Goal: Transaction & Acquisition: Purchase product/service

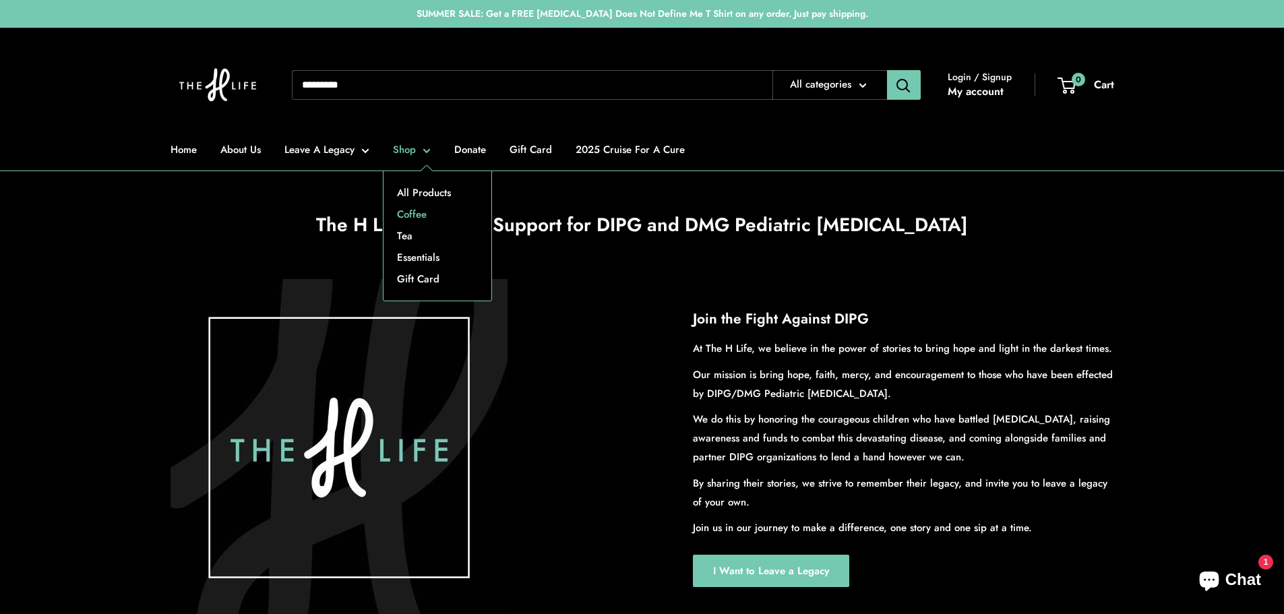
click at [424, 218] on link "Coffee" at bounding box center [437, 214] width 108 height 22
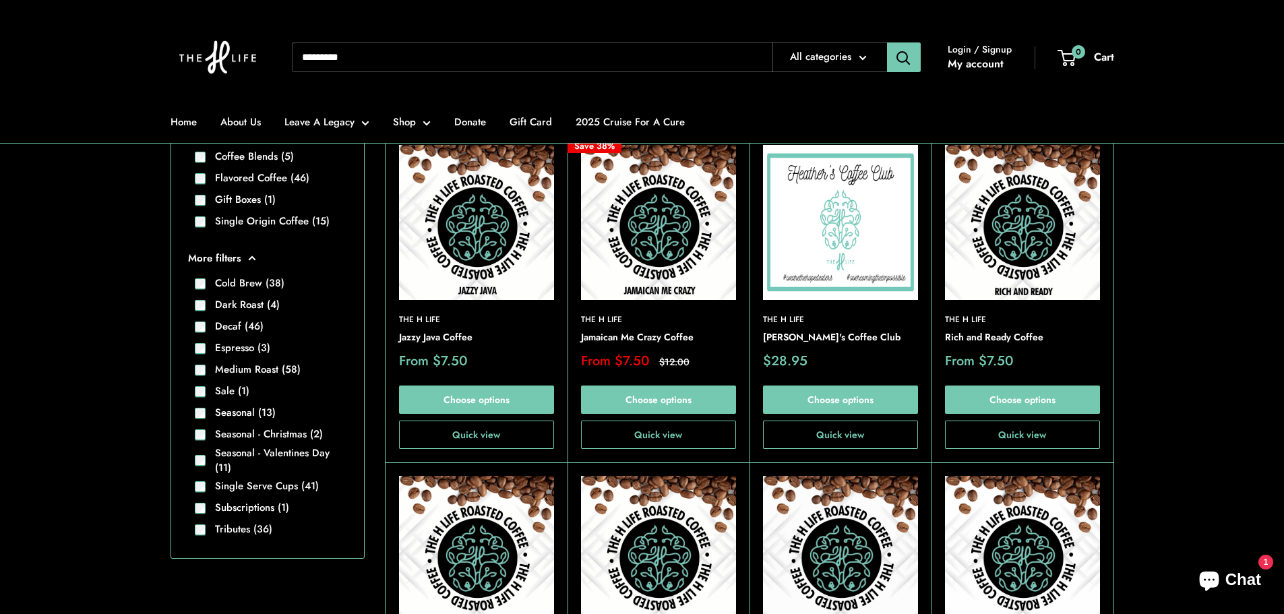
scroll to position [379, 0]
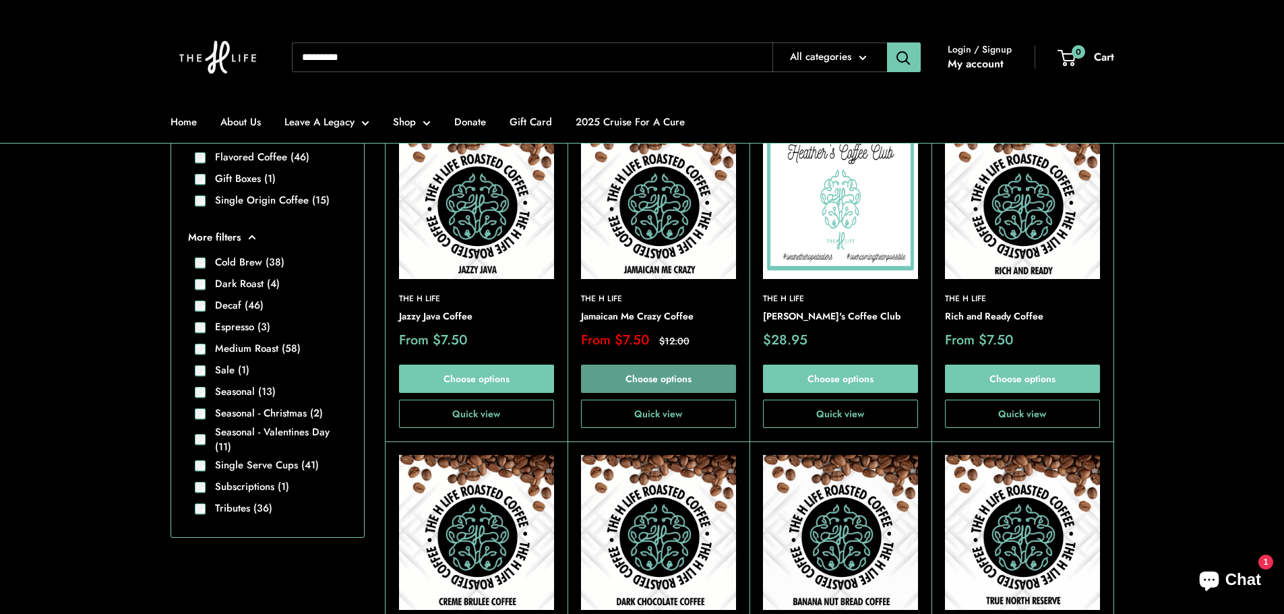
click at [666, 378] on link "Choose options" at bounding box center [658, 379] width 155 height 28
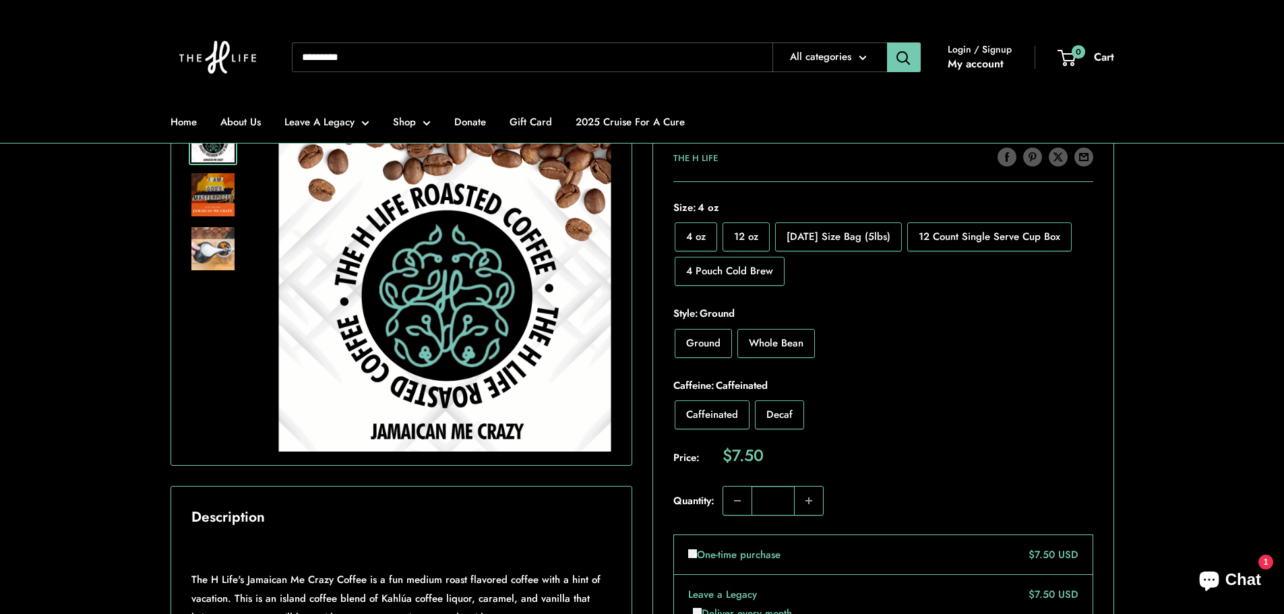
scroll to position [278, 0]
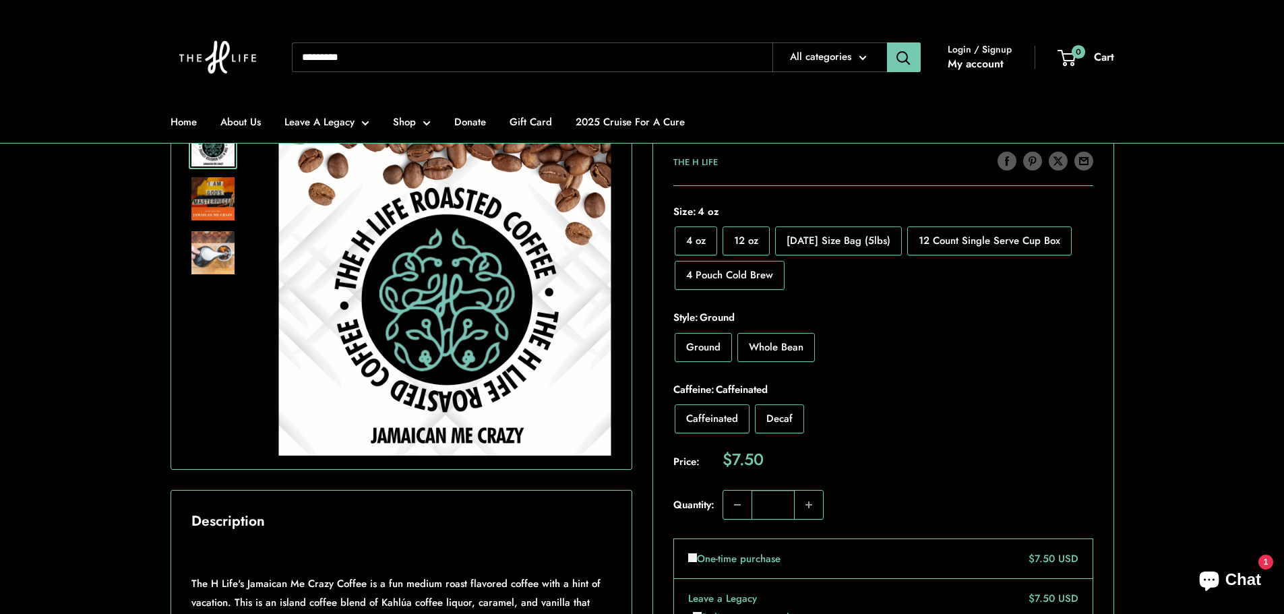
click at [759, 235] on label "12 oz" at bounding box center [745, 240] width 47 height 29
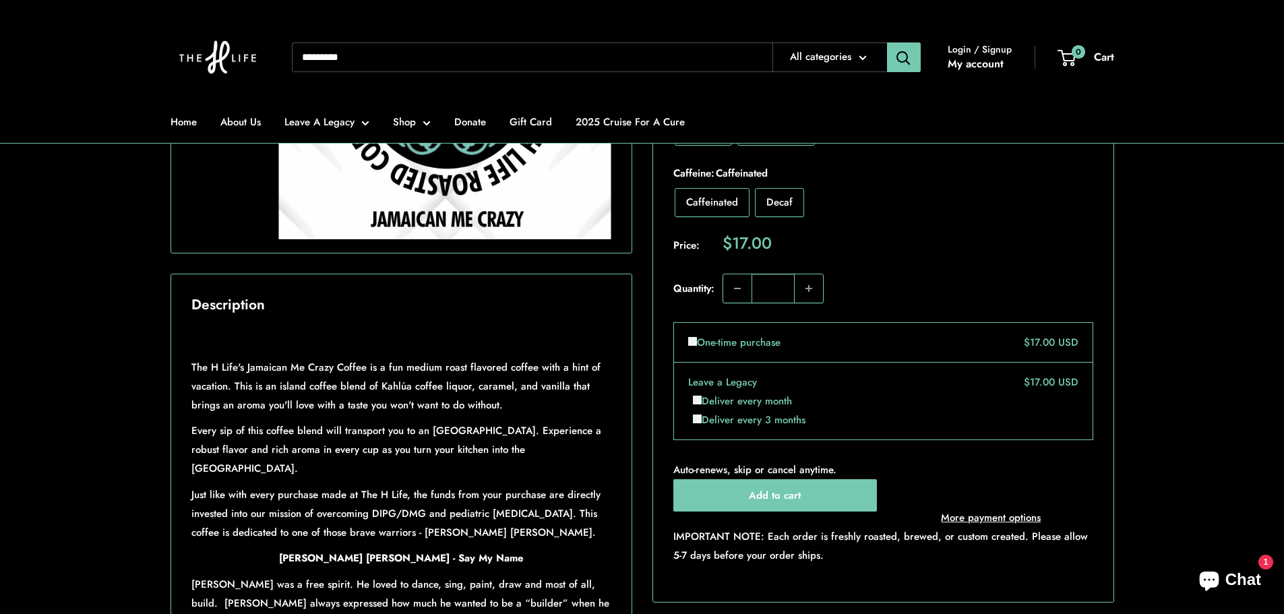
scroll to position [515, 0]
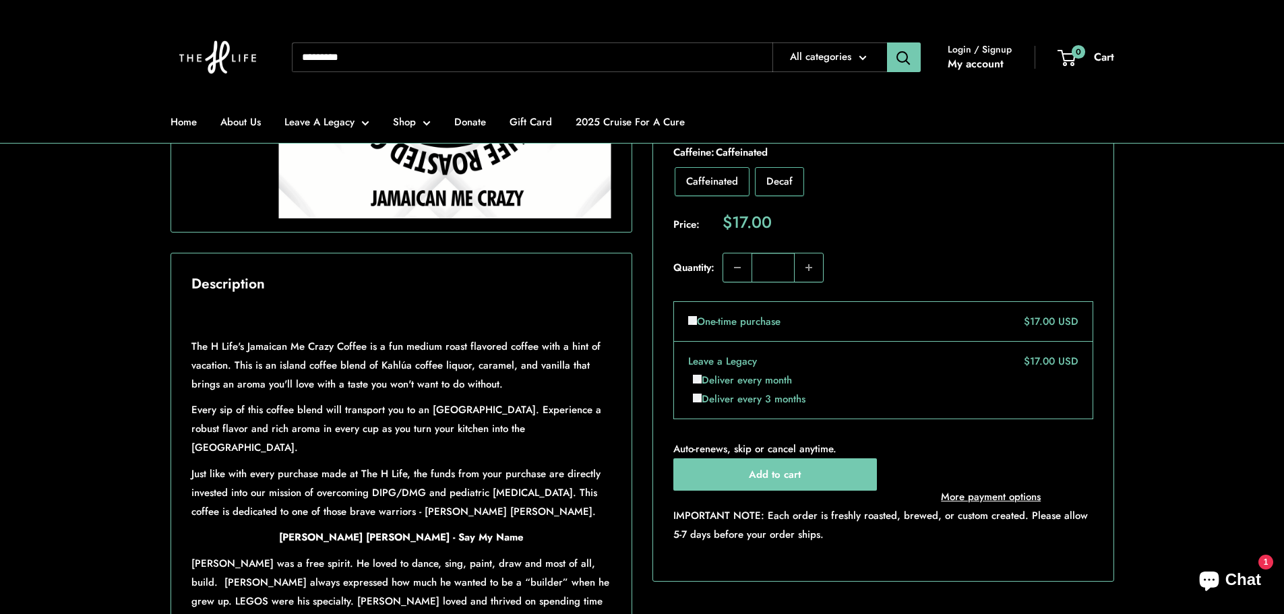
click at [980, 49] on span "Login / Signup" at bounding box center [979, 49] width 64 height 18
click at [962, 61] on link "My account" at bounding box center [975, 64] width 56 height 20
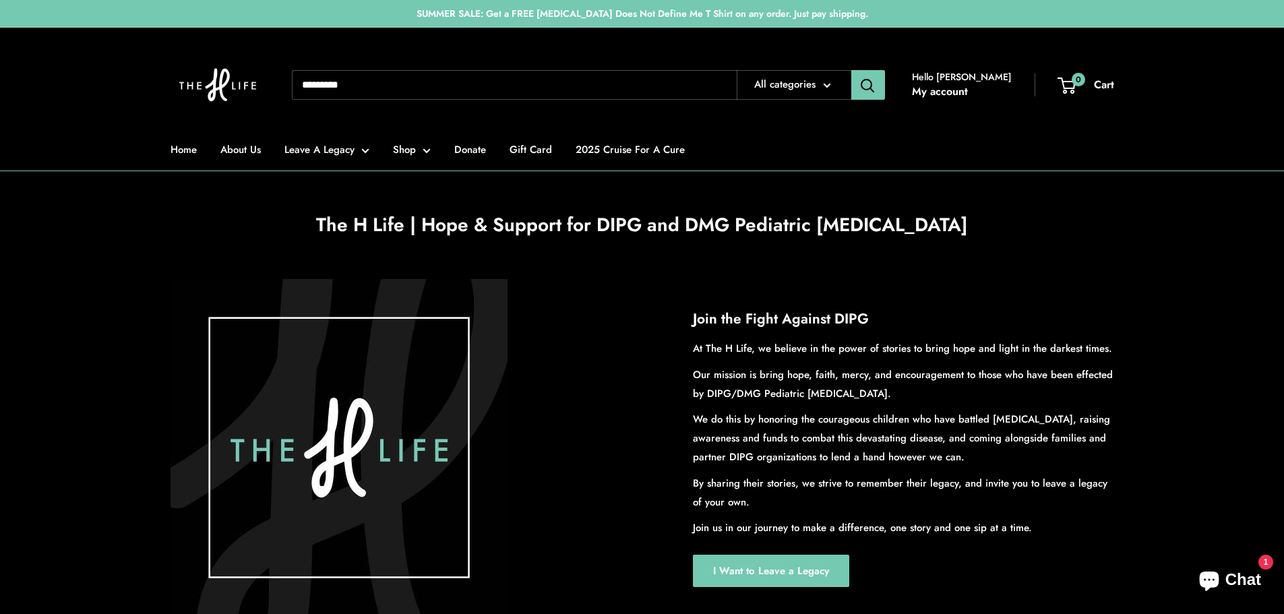
click at [470, 92] on input "Search..." at bounding box center [514, 85] width 445 height 30
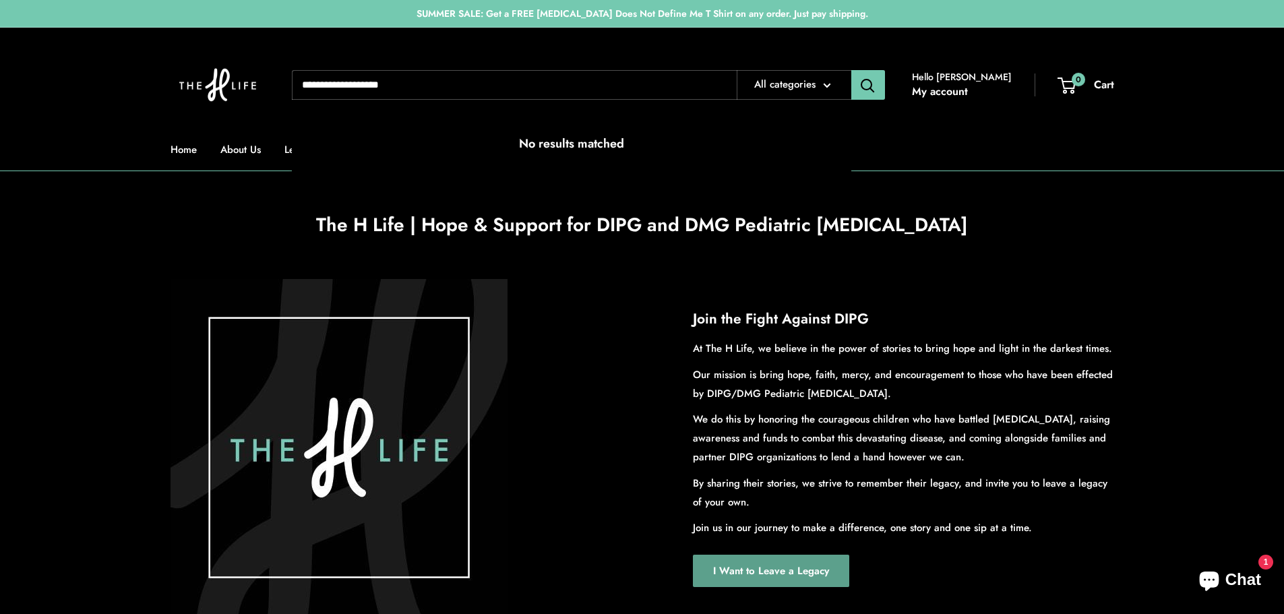
type input "**********"
click at [851, 70] on button "Search" at bounding box center [868, 85] width 34 height 30
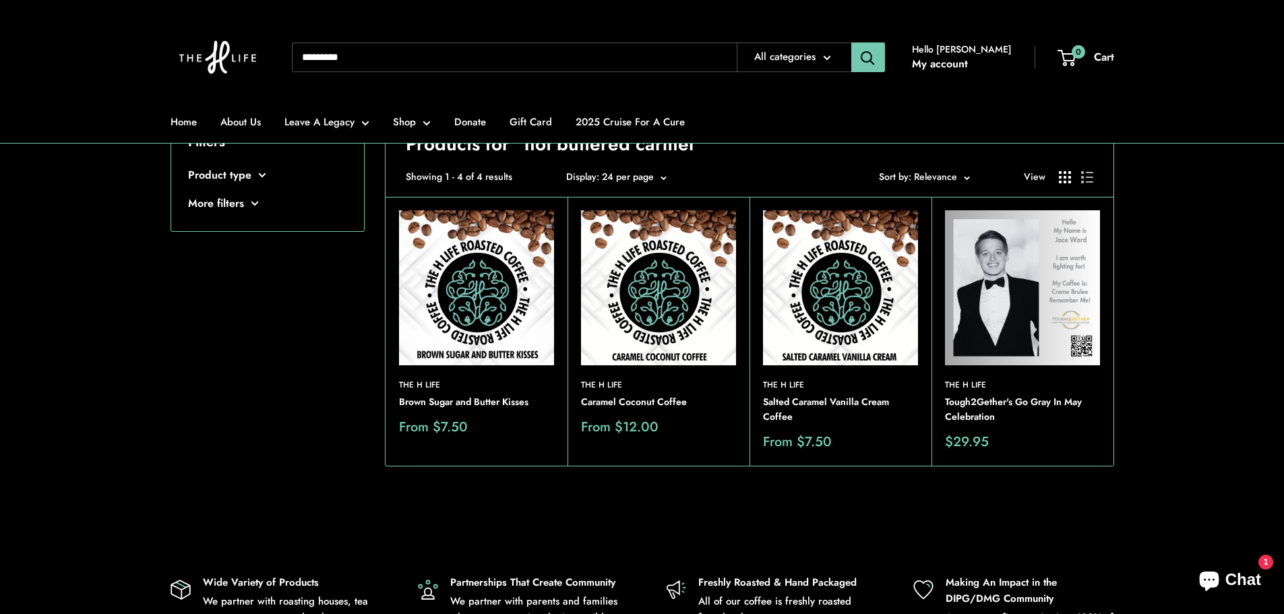
scroll to position [101, 0]
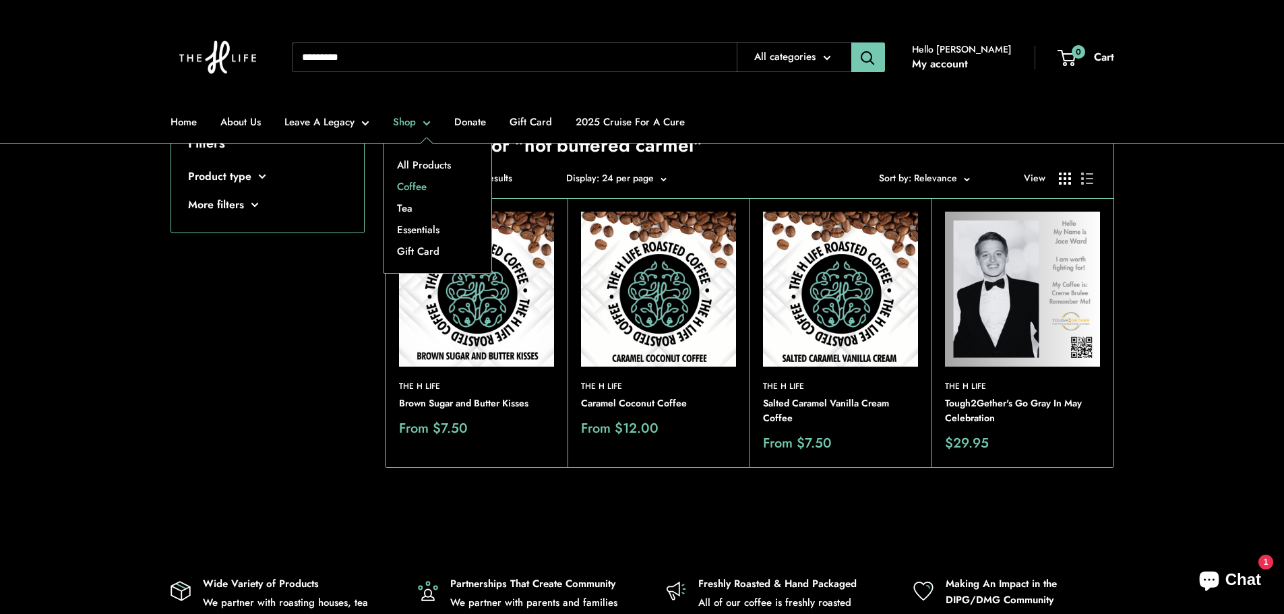
click at [420, 181] on link "Coffee" at bounding box center [437, 187] width 108 height 22
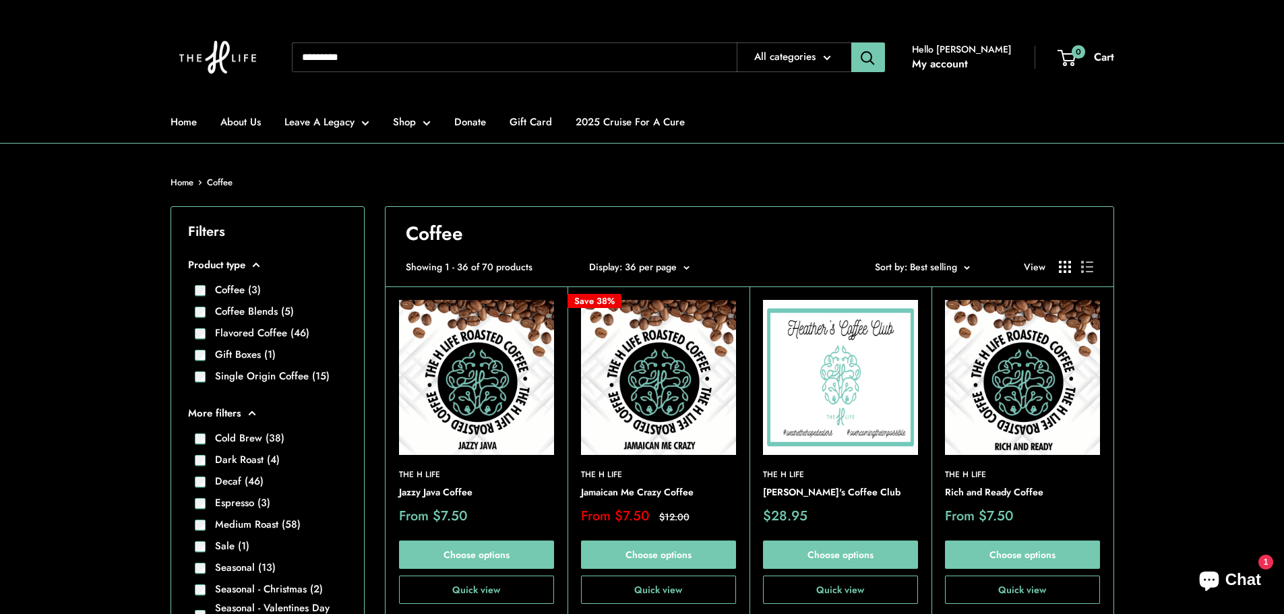
scroll to position [441, 0]
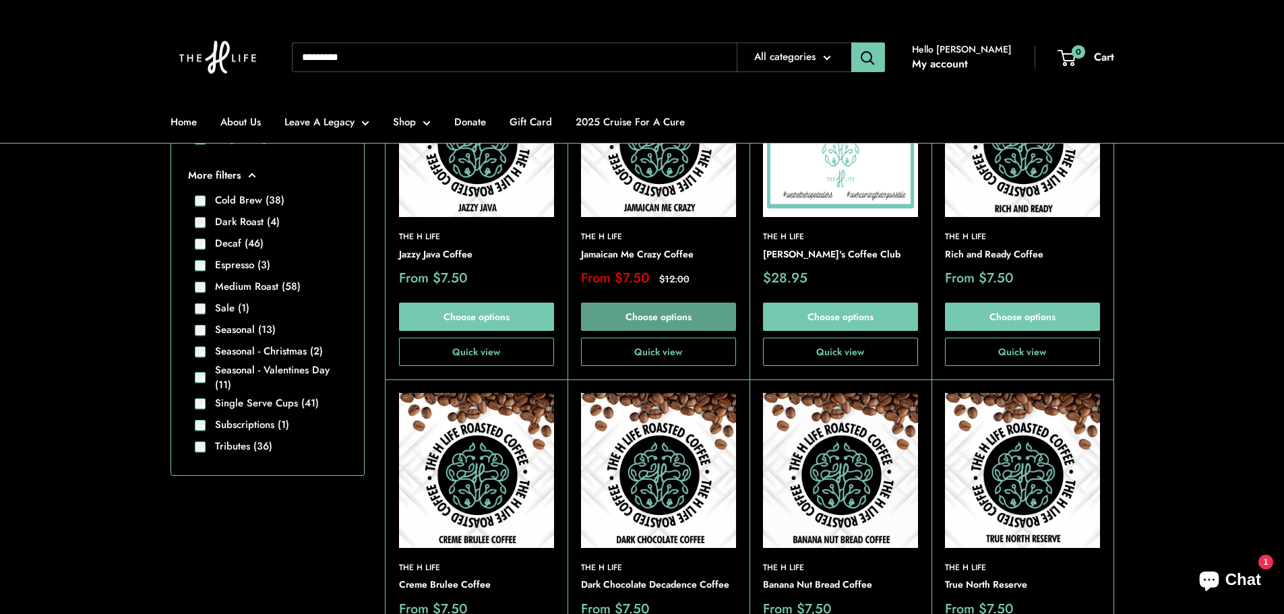
click at [650, 313] on link "Choose options" at bounding box center [658, 317] width 155 height 28
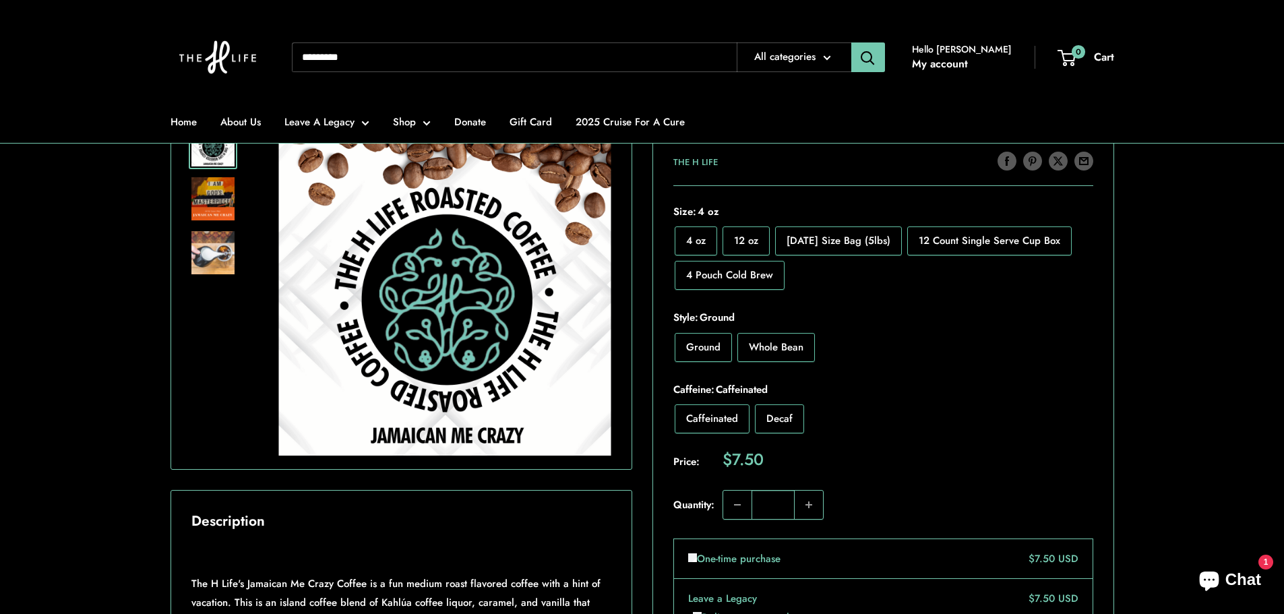
scroll to position [302, 0]
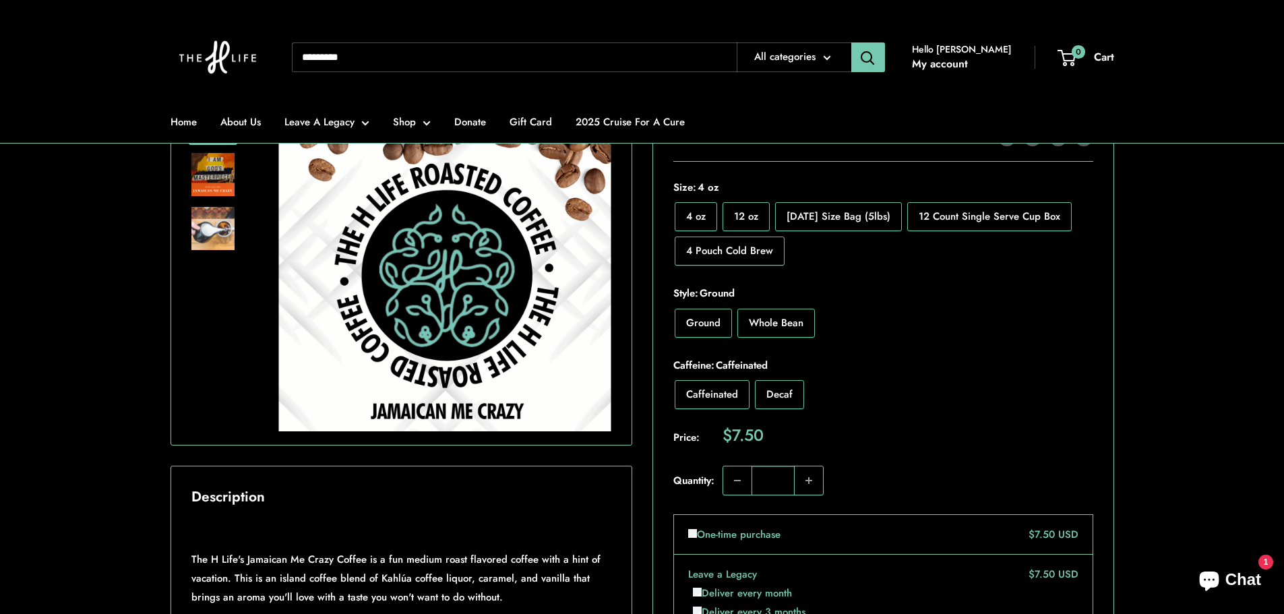
click at [740, 224] on span "12 oz" at bounding box center [746, 216] width 24 height 15
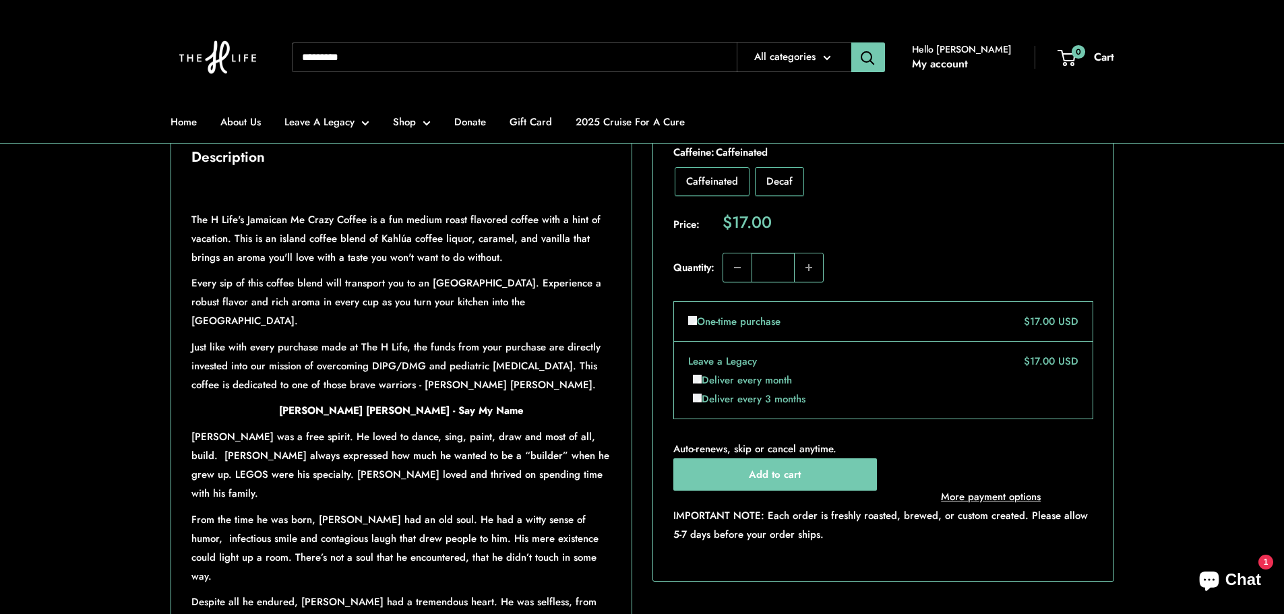
scroll to position [648, 0]
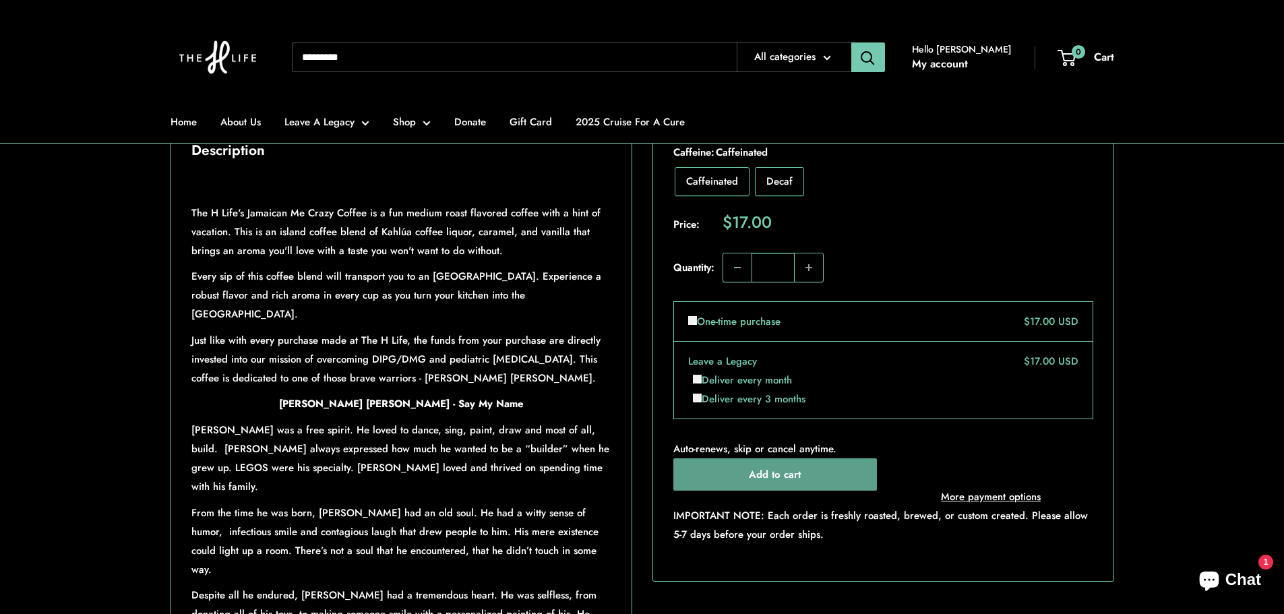
click at [765, 464] on button "Add to cart" at bounding box center [775, 474] width 204 height 32
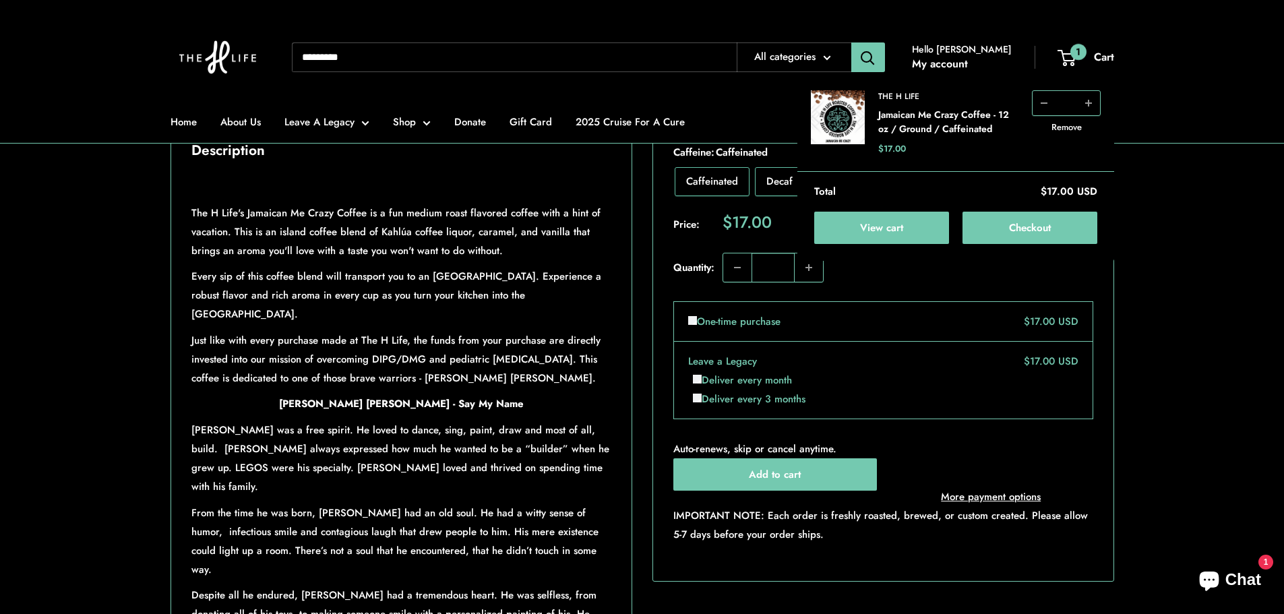
click at [370, 57] on input "Search..." at bounding box center [514, 57] width 445 height 30
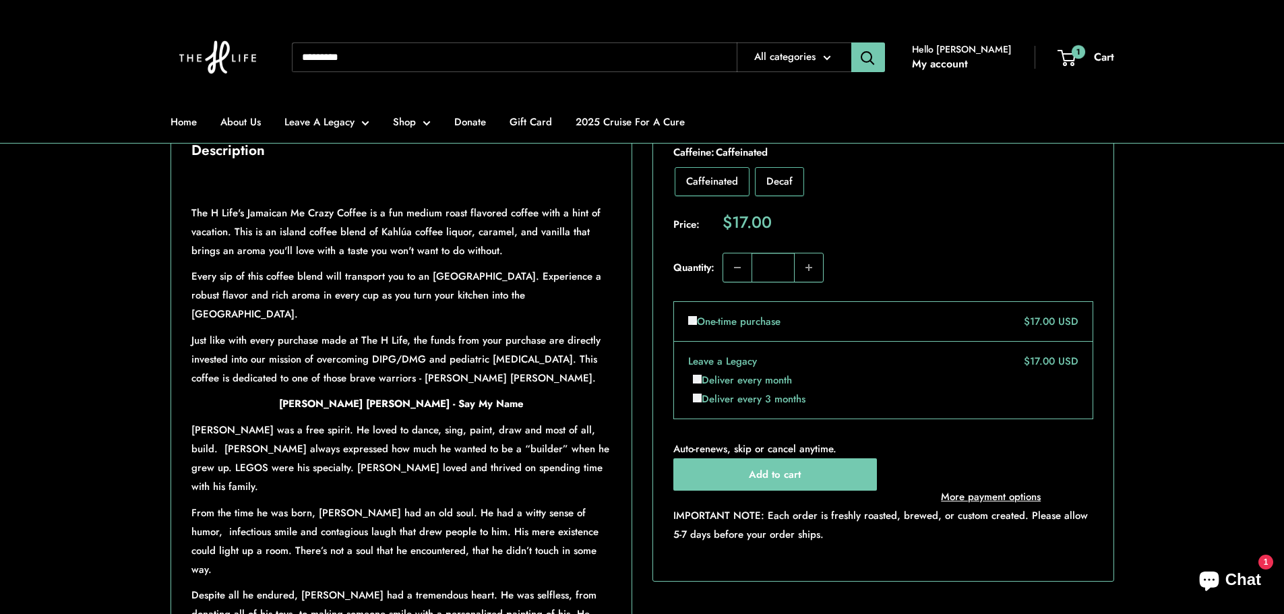
click at [354, 59] on input "Search..." at bounding box center [514, 57] width 445 height 30
click at [306, 55] on input "Search..." at bounding box center [514, 57] width 445 height 30
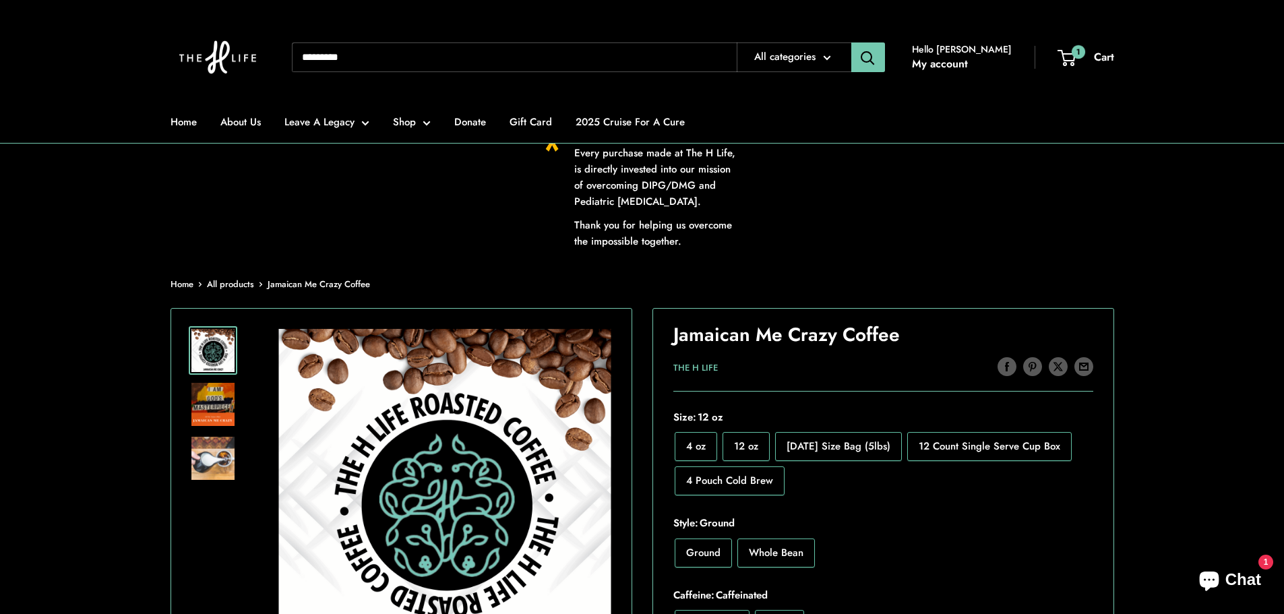
scroll to position [0, 0]
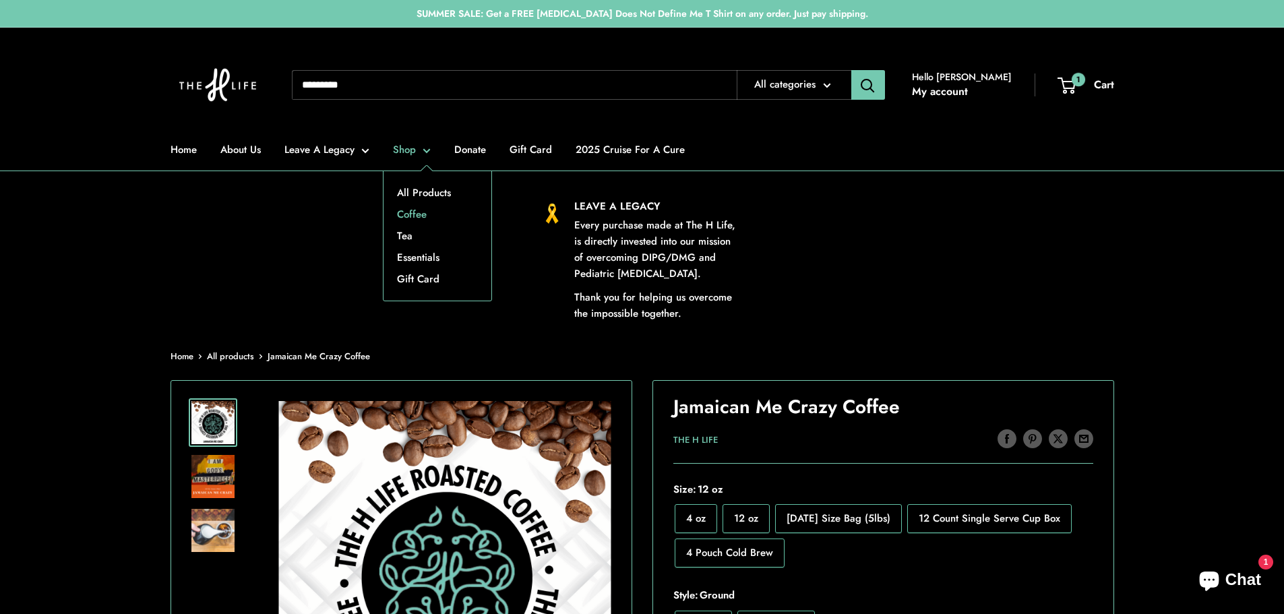
click at [408, 204] on link "Coffee" at bounding box center [437, 214] width 108 height 22
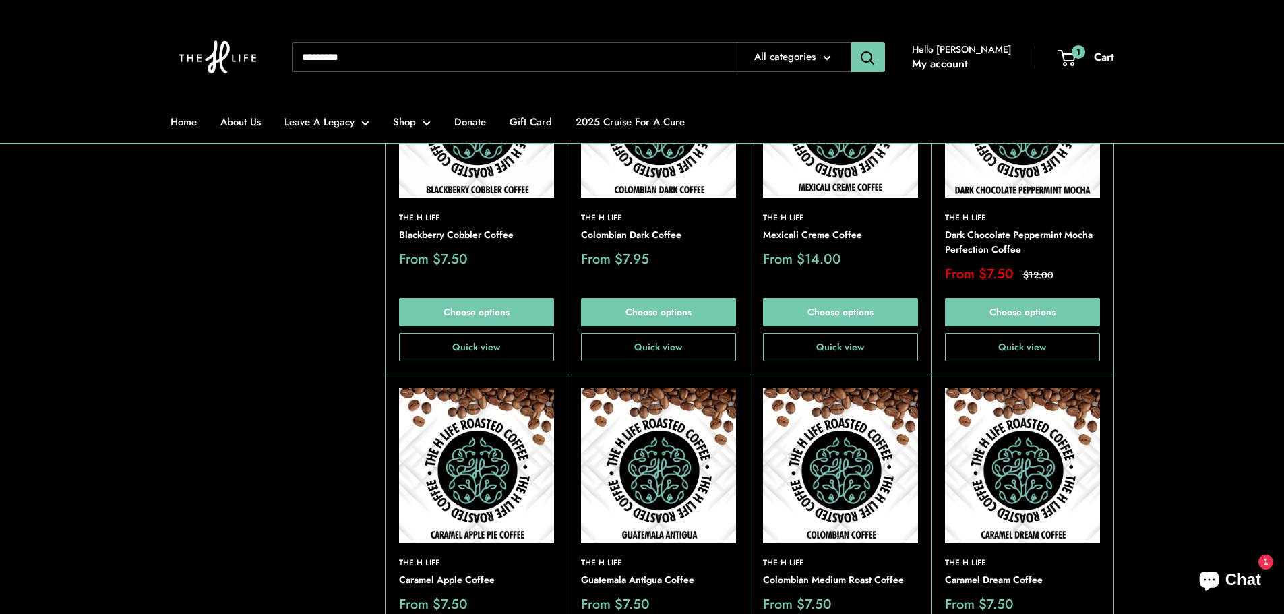
scroll to position [1471, 0]
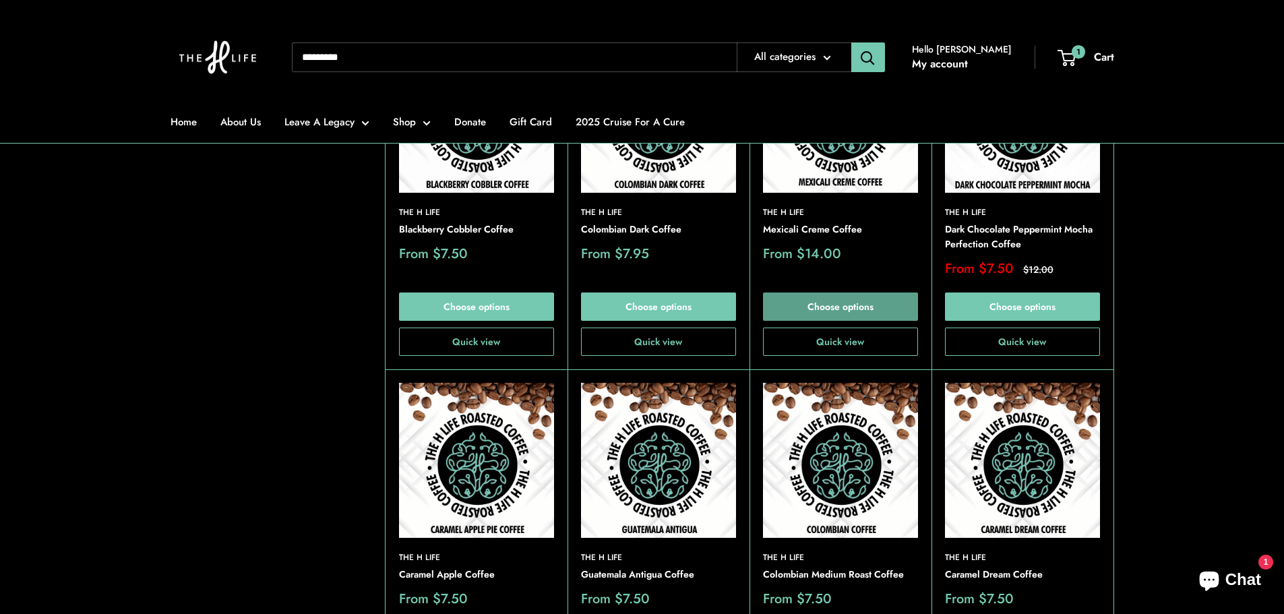
click at [842, 304] on link "Choose options" at bounding box center [840, 306] width 155 height 28
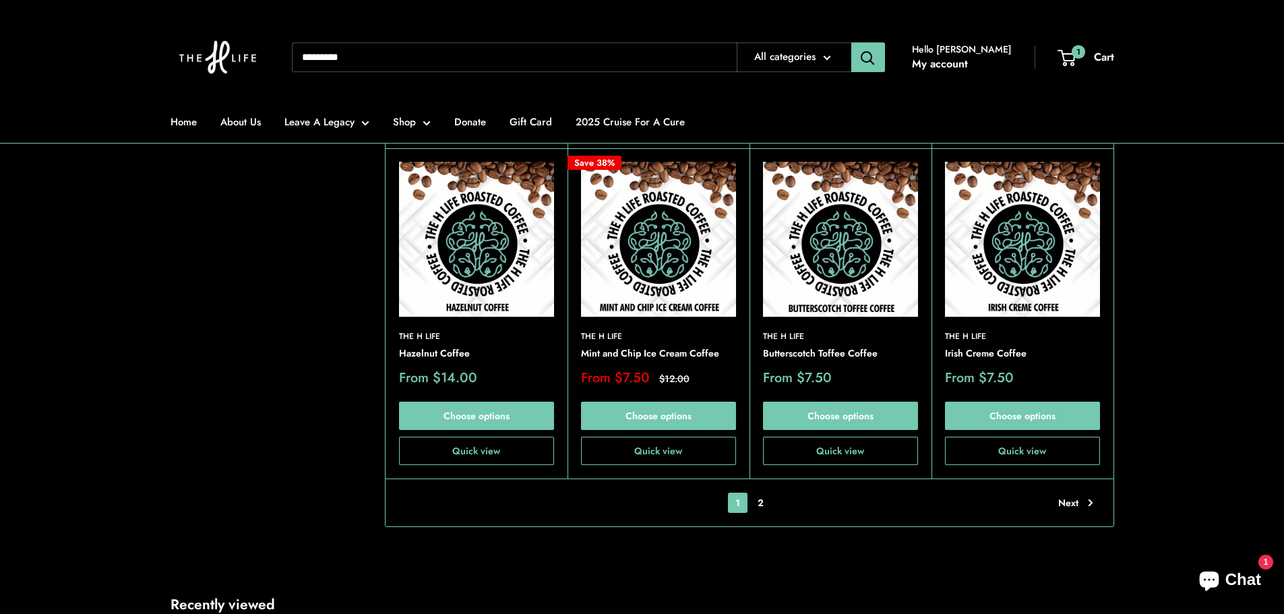
scroll to position [3051, 0]
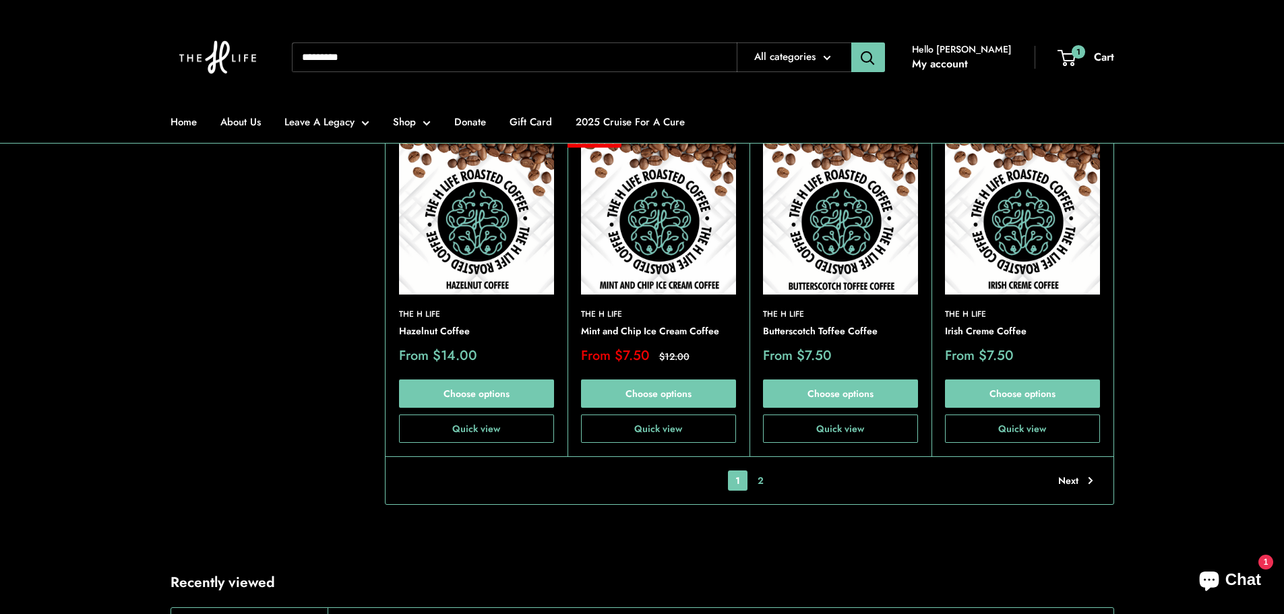
click at [758, 480] on link "2" at bounding box center [760, 480] width 21 height 20
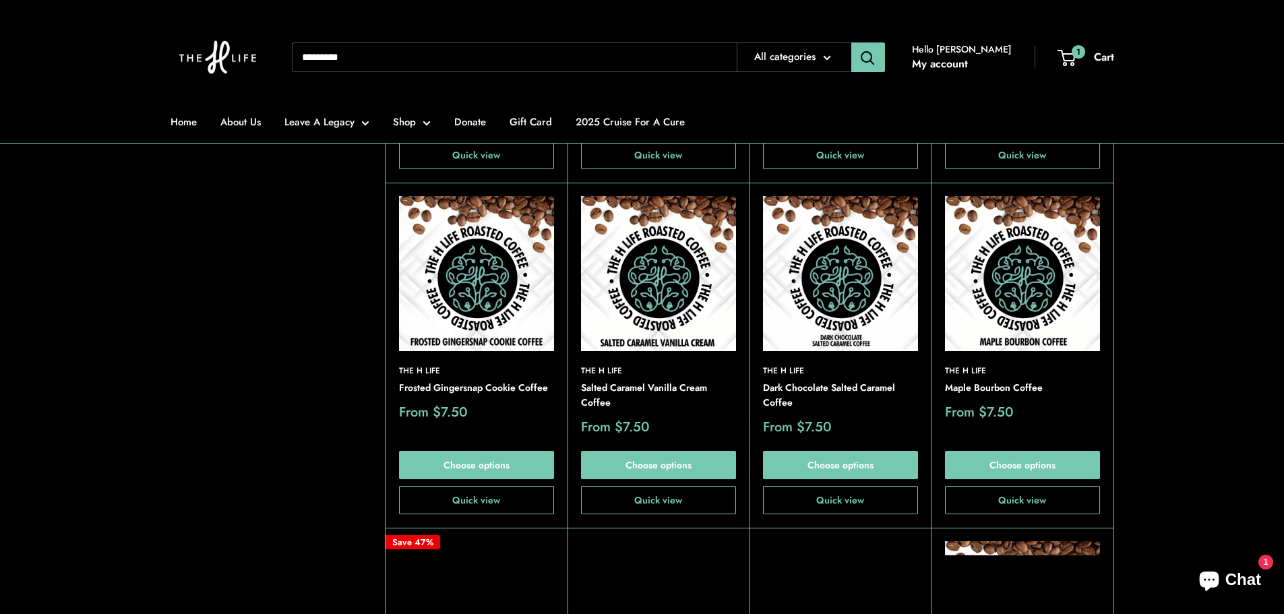
scroll to position [1738, 0]
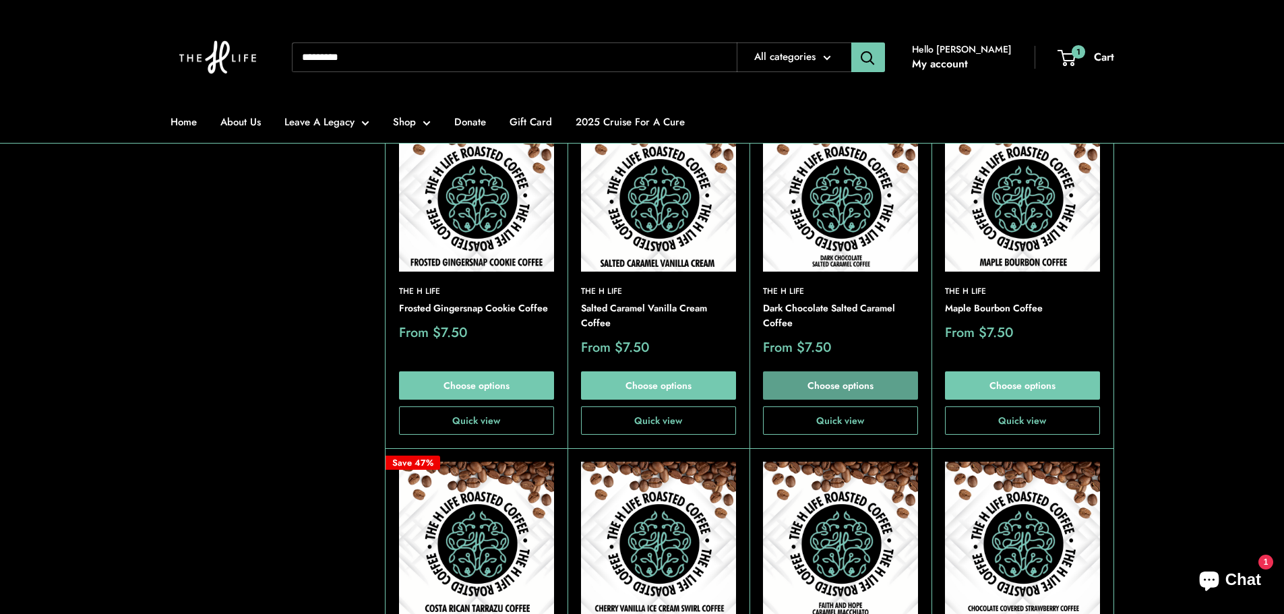
click at [858, 373] on link "Choose options" at bounding box center [840, 385] width 155 height 28
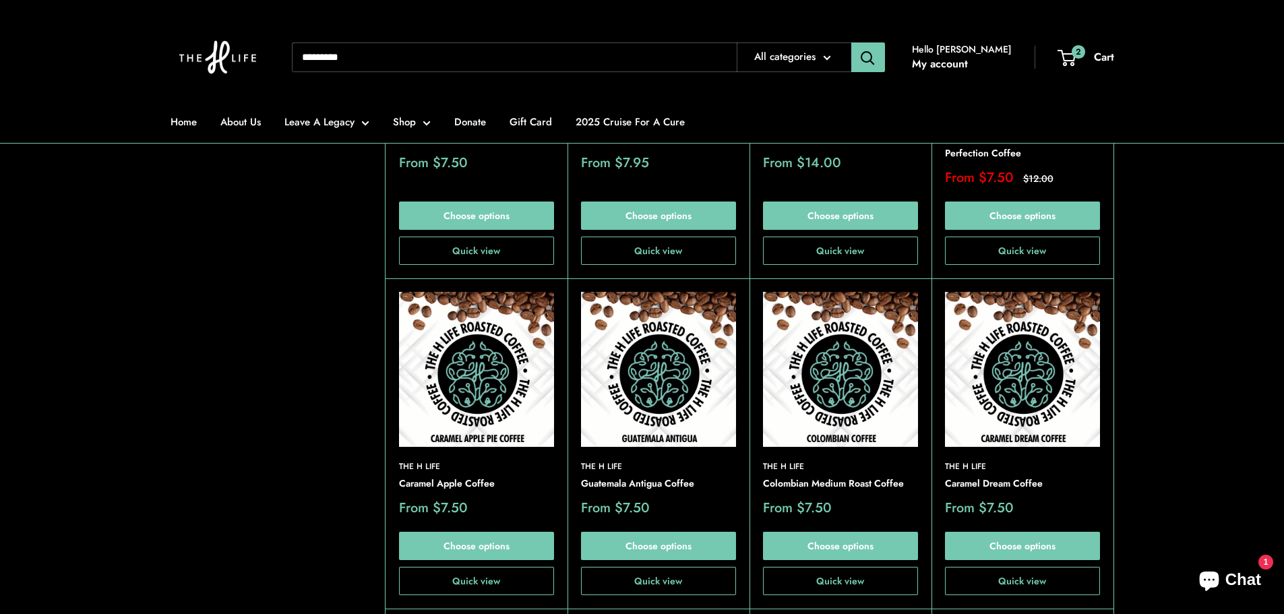
scroll to position [1569, 0]
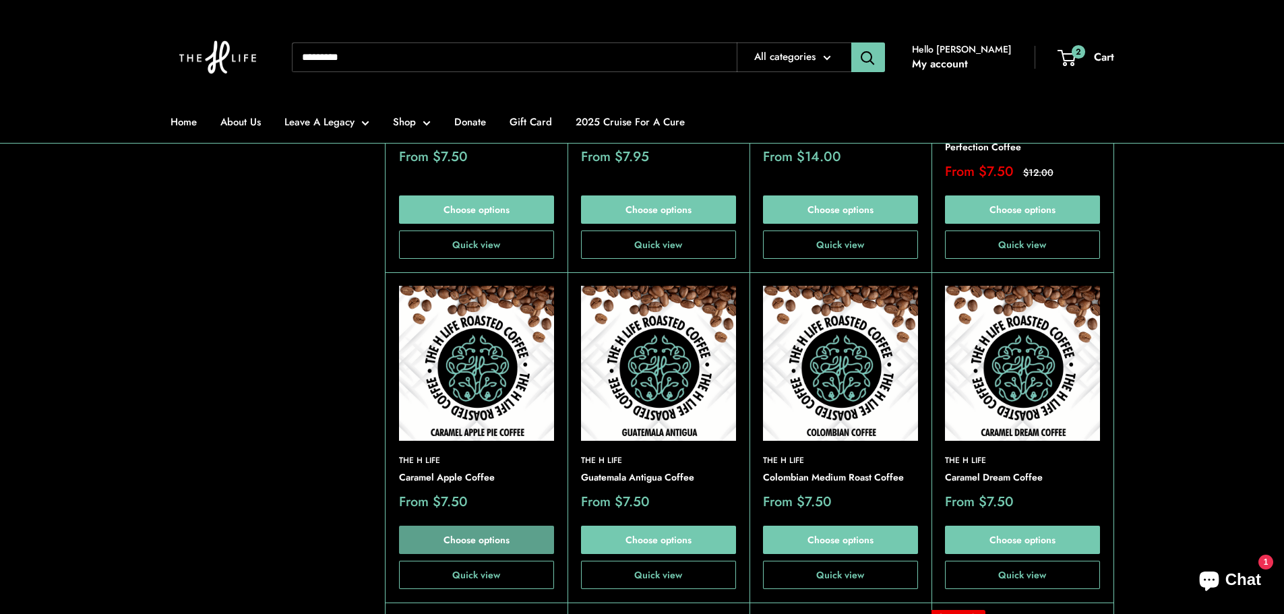
click at [487, 533] on link "Choose options" at bounding box center [476, 540] width 155 height 28
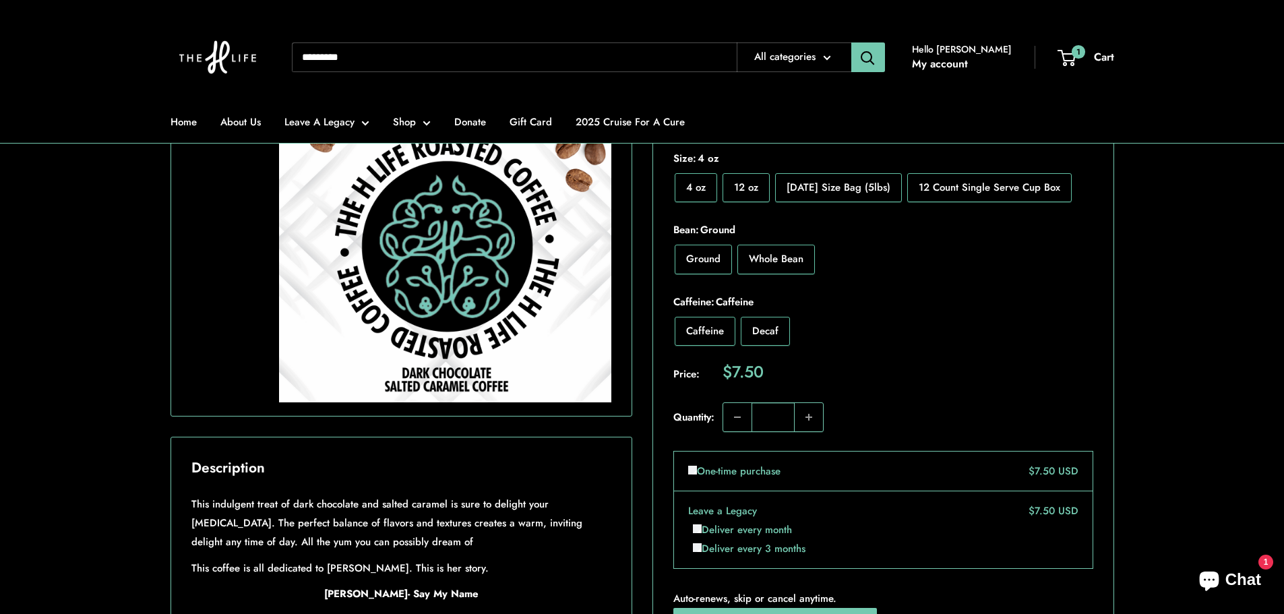
scroll to position [399, 0]
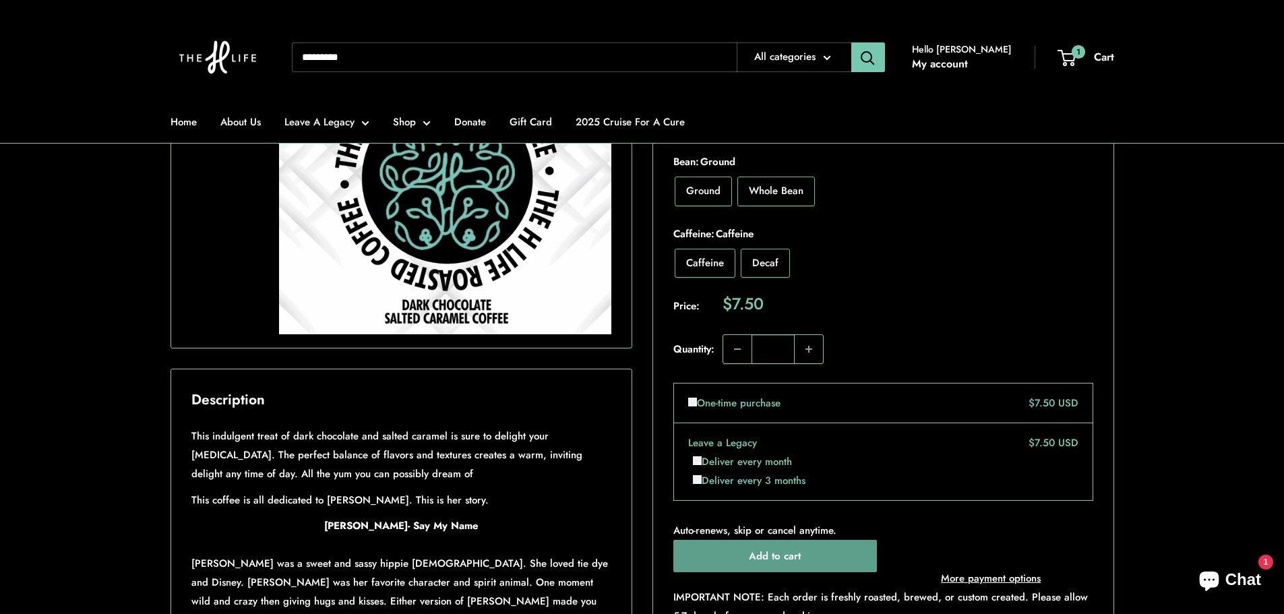
click at [810, 550] on button "Add to cart" at bounding box center [775, 556] width 204 height 32
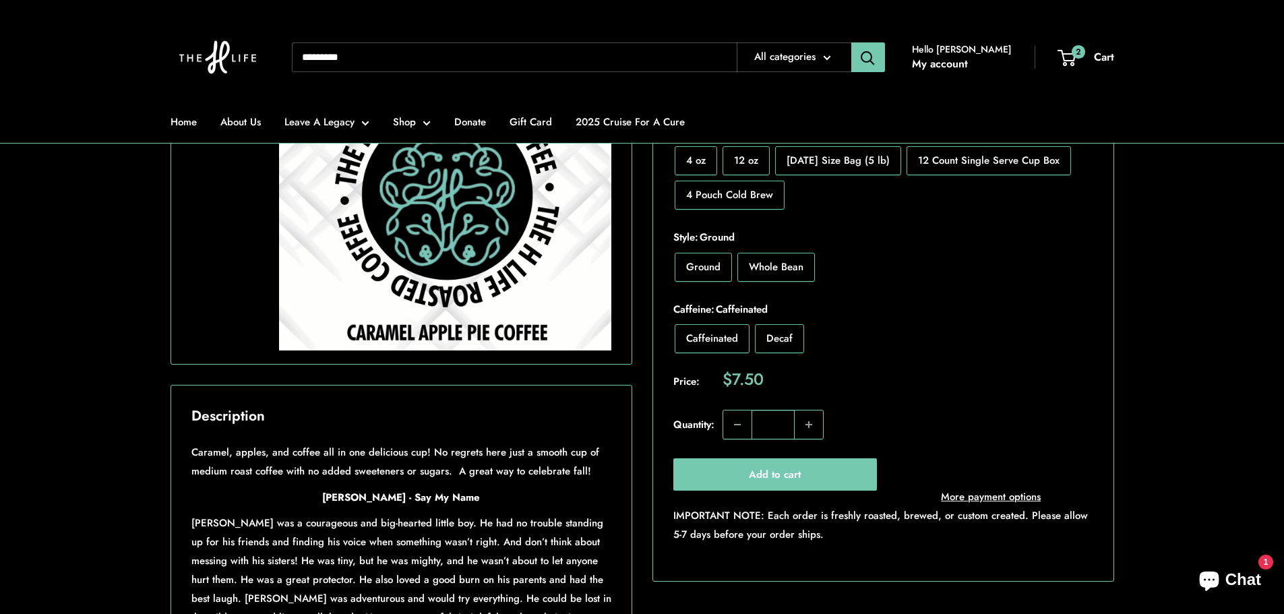
scroll to position [386, 0]
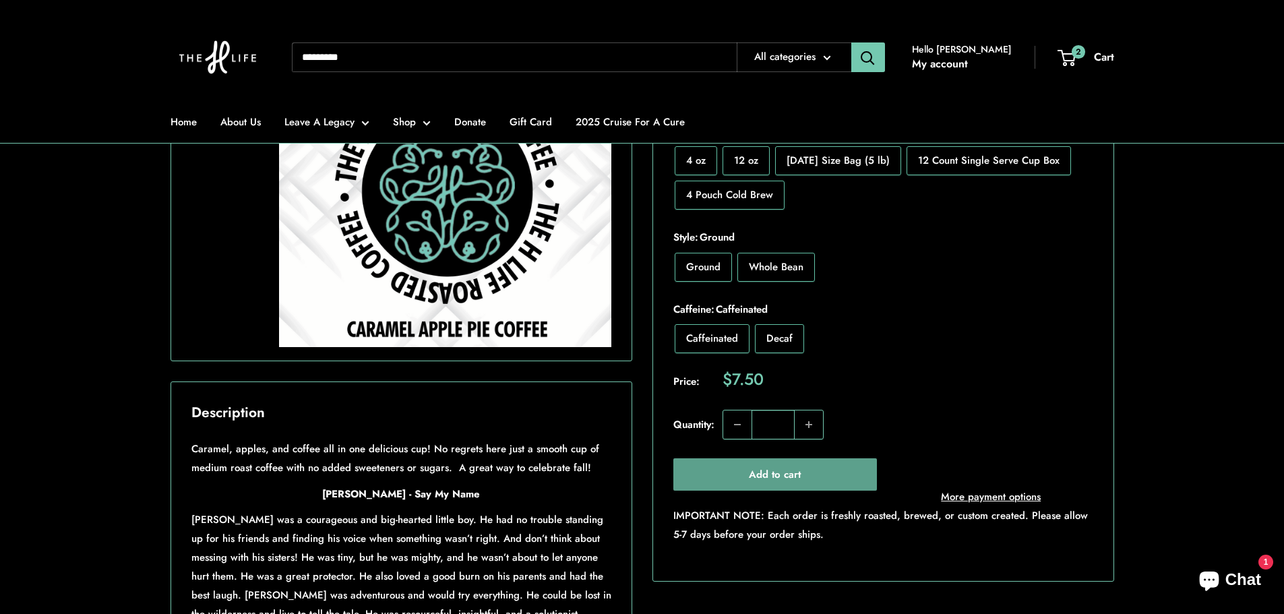
click at [761, 481] on button "Add to cart" at bounding box center [775, 474] width 204 height 32
